Goal: Information Seeking & Learning: Learn about a topic

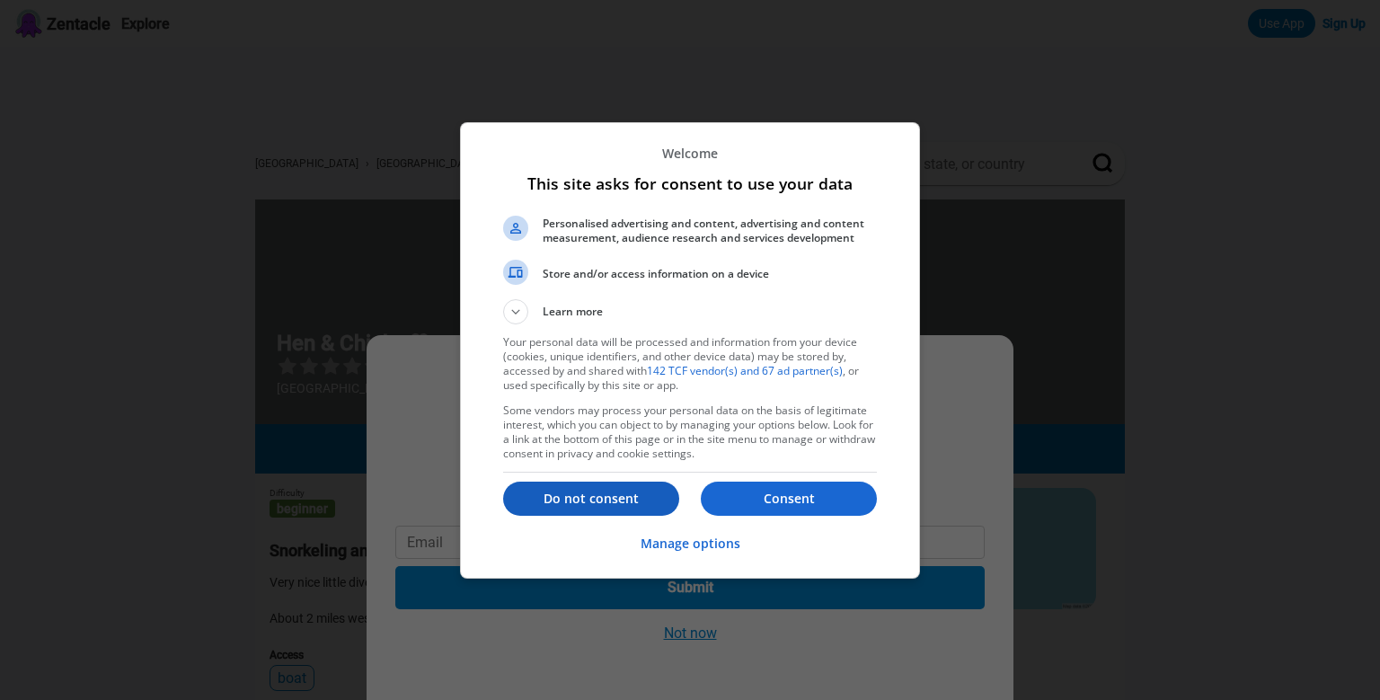
click at [619, 490] on p "Do not consent" at bounding box center [591, 499] width 176 height 18
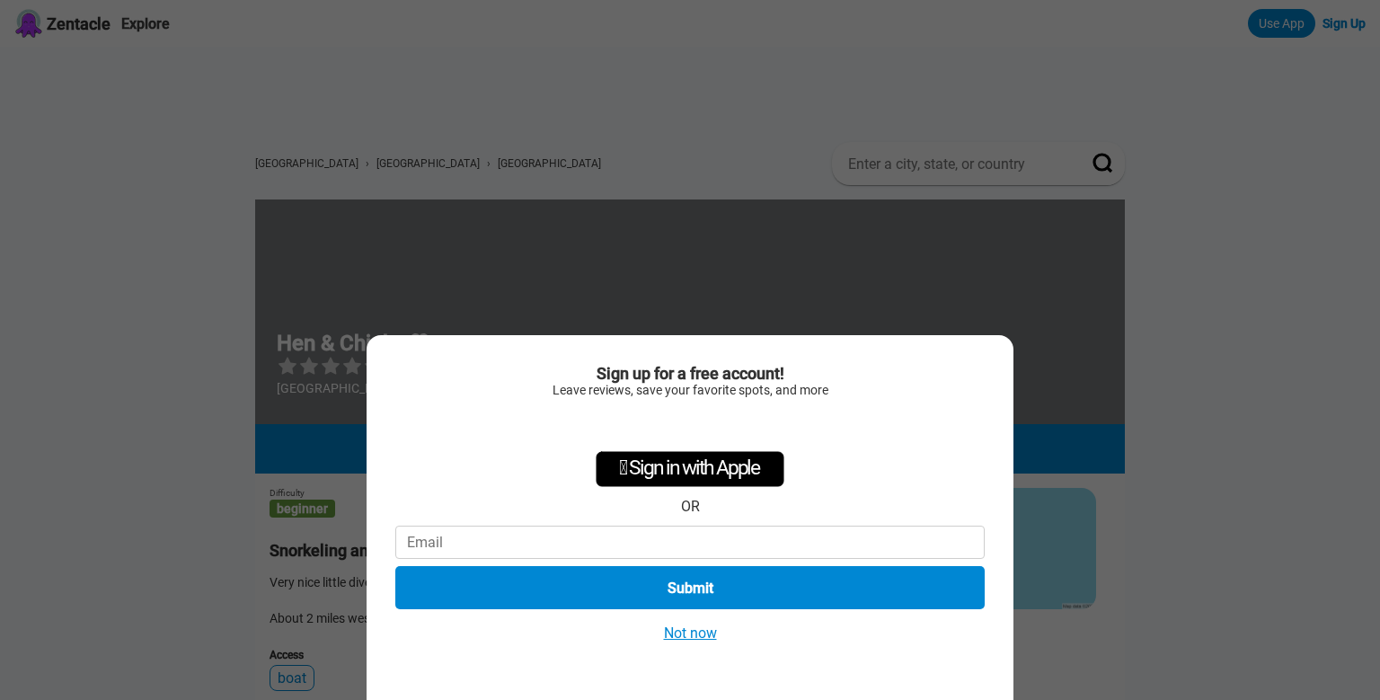
click at [688, 633] on button "Not now" at bounding box center [691, 633] width 64 height 19
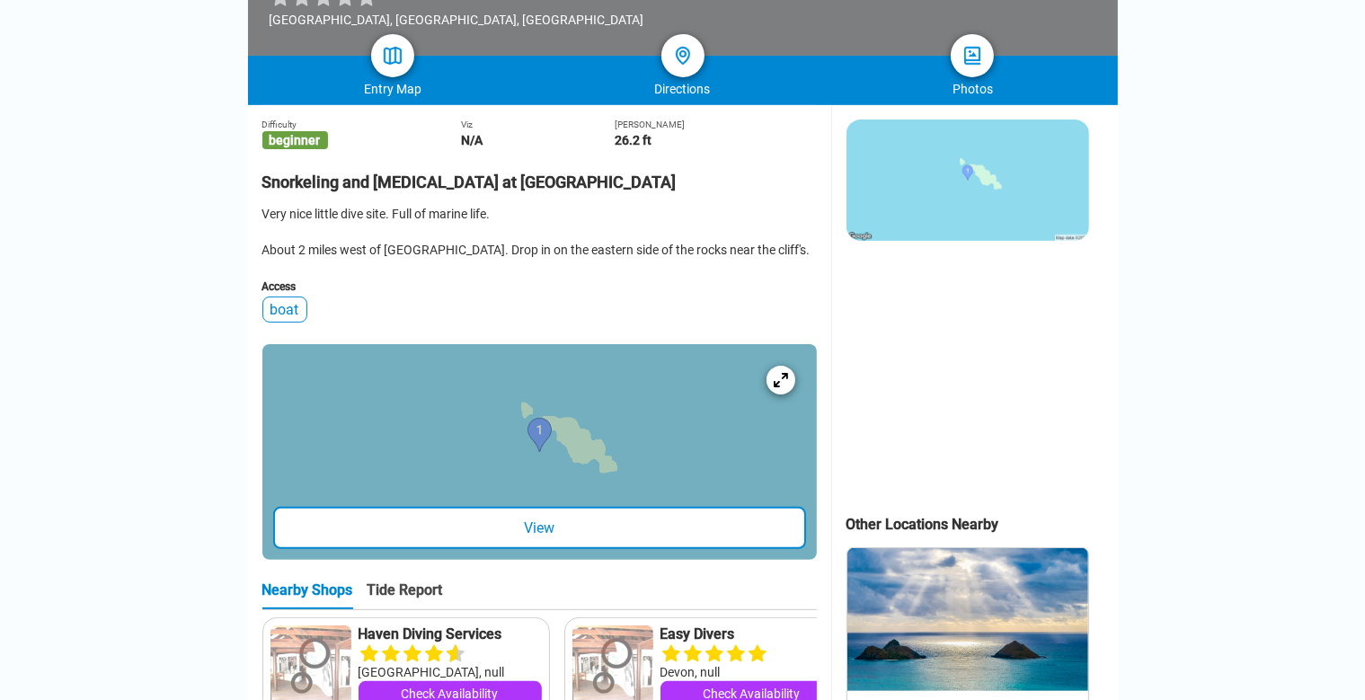
scroll to position [373, 0]
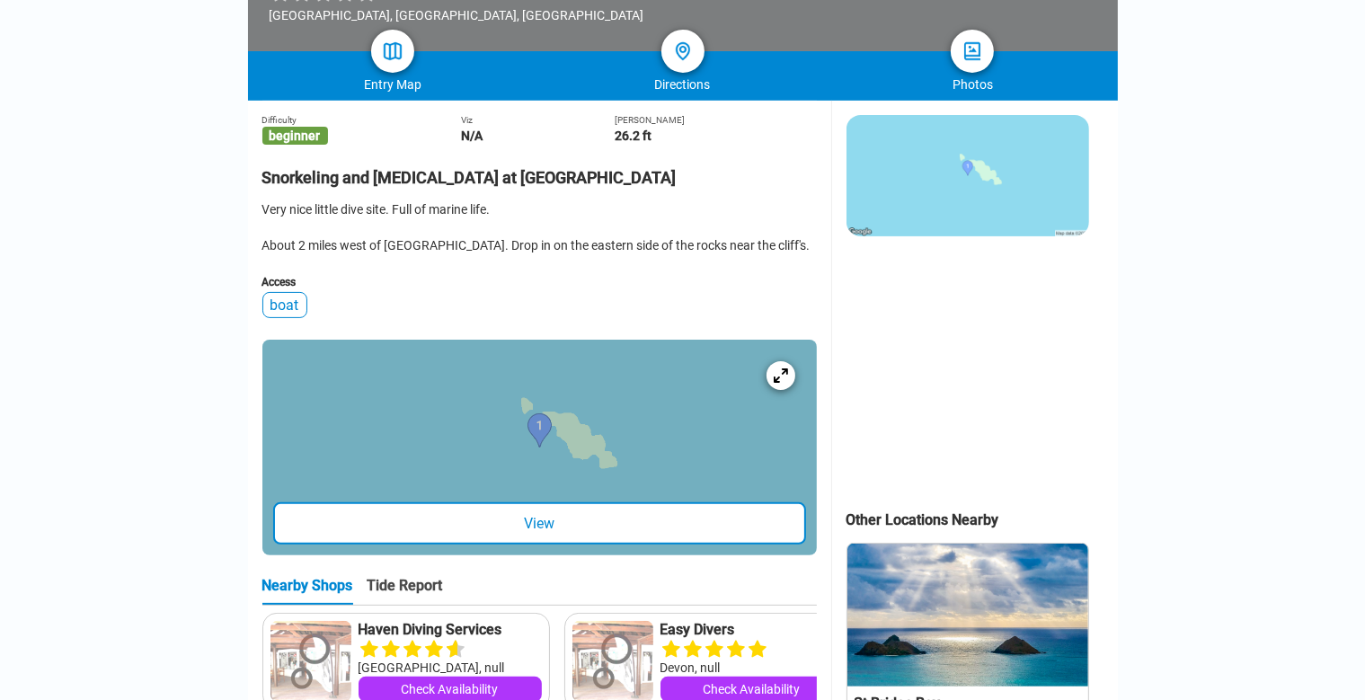
click at [543, 532] on div "View" at bounding box center [539, 523] width 533 height 42
click at [539, 533] on div "View" at bounding box center [539, 523] width 533 height 42
click at [778, 384] on icon at bounding box center [780, 375] width 17 height 17
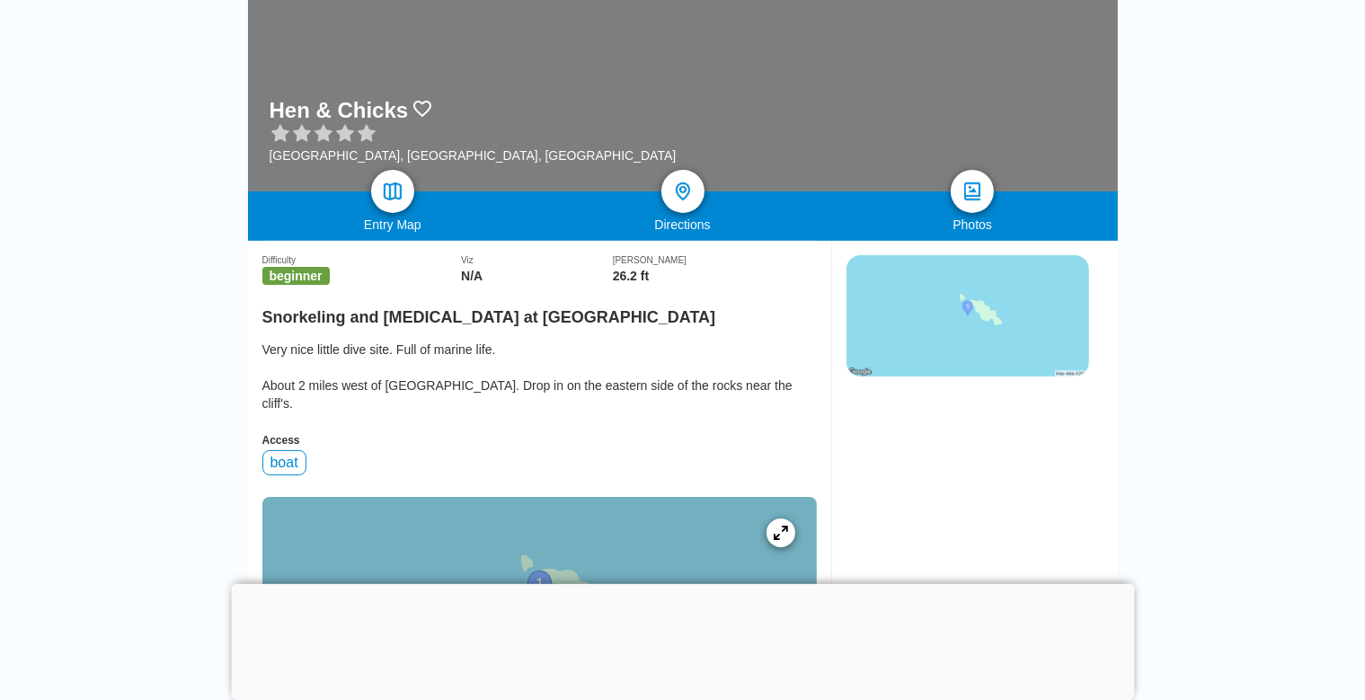
scroll to position [220, 0]
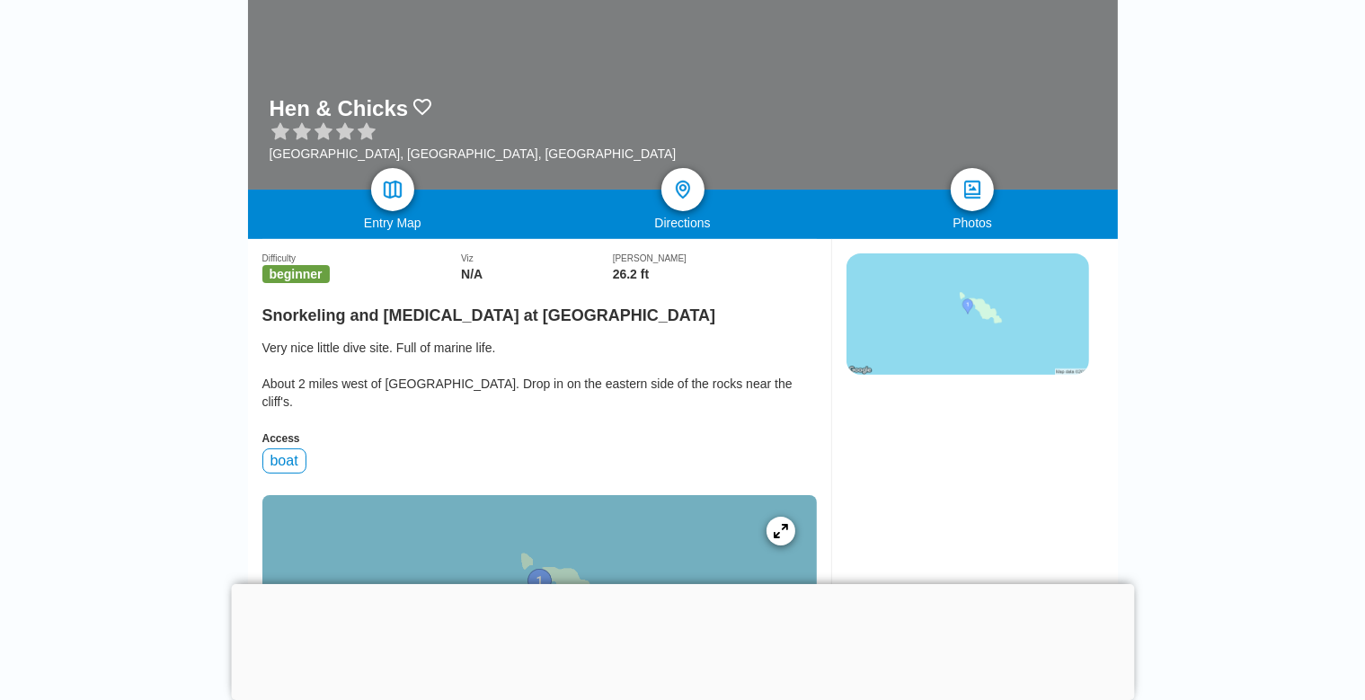
click at [628, 375] on div "Difficulty beginner Viz N/A Max Depth 26.2 ft [PERSON_NAME] and [MEDICAL_DATA] …" at bounding box center [539, 552] width 554 height 626
click at [1016, 322] on img at bounding box center [967, 314] width 243 height 121
